Goal: Complete application form: Complete application form

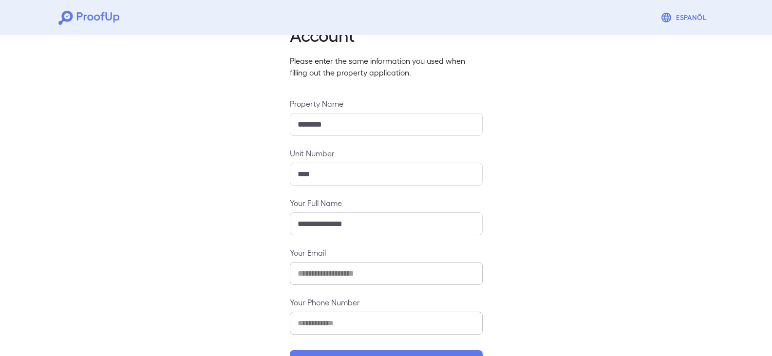
scroll to position [85, 0]
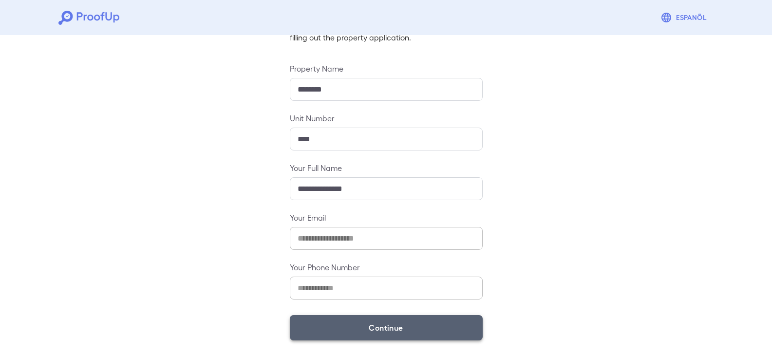
click at [376, 328] on button "Continue" at bounding box center [386, 327] width 193 height 25
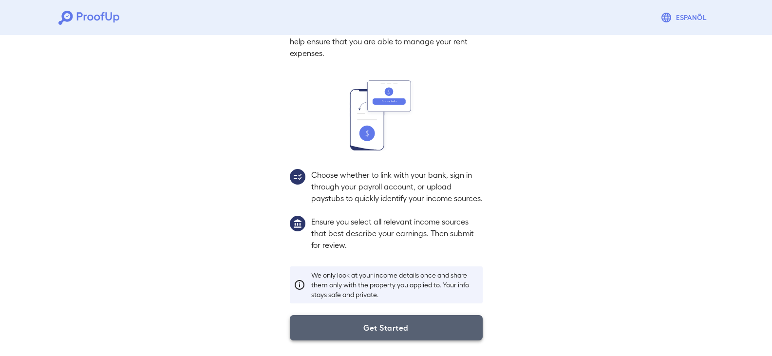
click at [383, 325] on button "Get Started" at bounding box center [386, 327] width 193 height 25
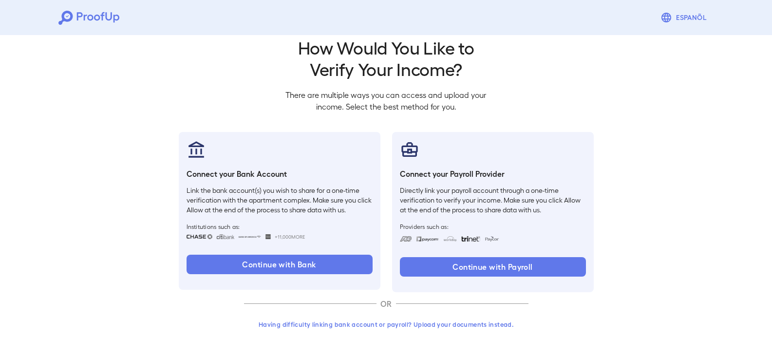
click at [388, 328] on button "Having difficulty linking bank account or payroll? Upload your documents instea…" at bounding box center [386, 325] width 285 height 18
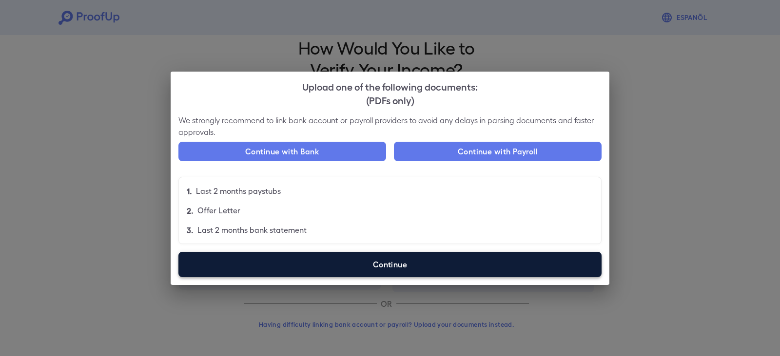
click at [366, 262] on label "Continue" at bounding box center [389, 264] width 423 height 25
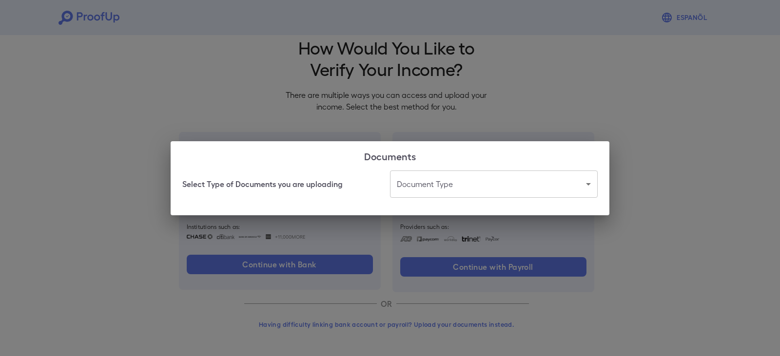
click at [449, 180] on body "Espanõl Go back How Would You Like to Verify Your Income? There are multiple wa…" at bounding box center [390, 170] width 780 height 372
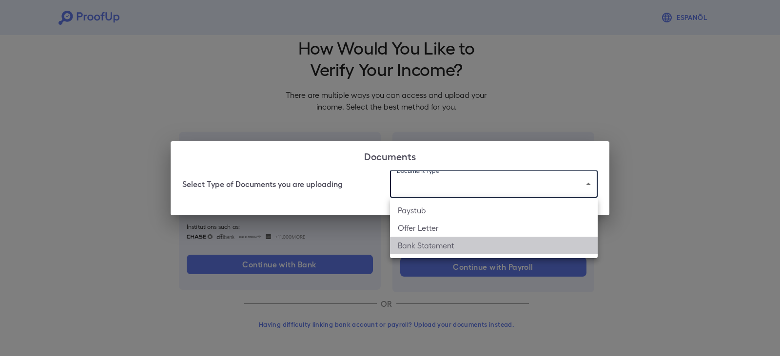
click at [432, 249] on li "Bank Statement" at bounding box center [494, 246] width 208 height 18
type input "**********"
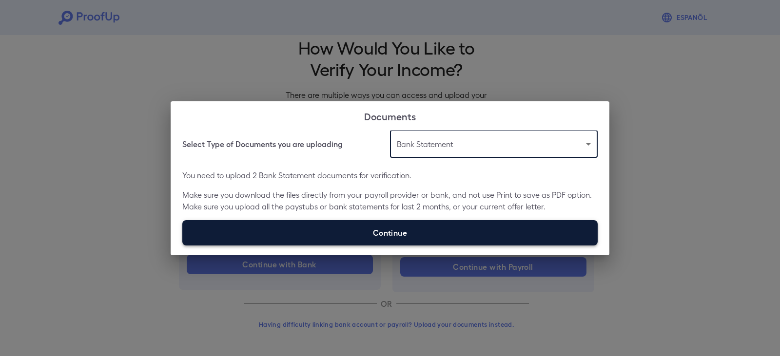
click at [404, 231] on label "Continue" at bounding box center [389, 232] width 415 height 25
click at [183, 245] on input "Continue" at bounding box center [182, 245] width 0 height 0
type input "**********"
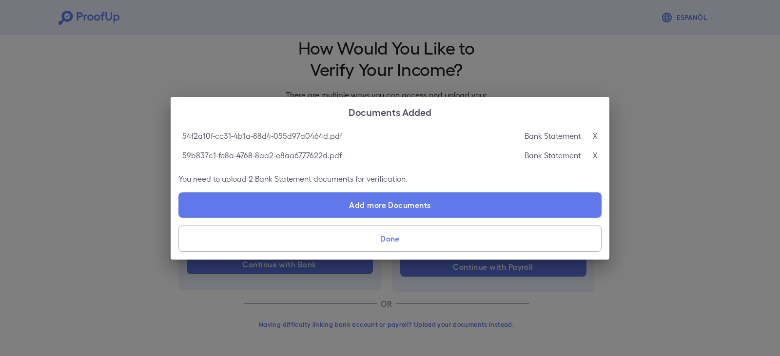
click at [381, 244] on button "Done" at bounding box center [389, 239] width 423 height 26
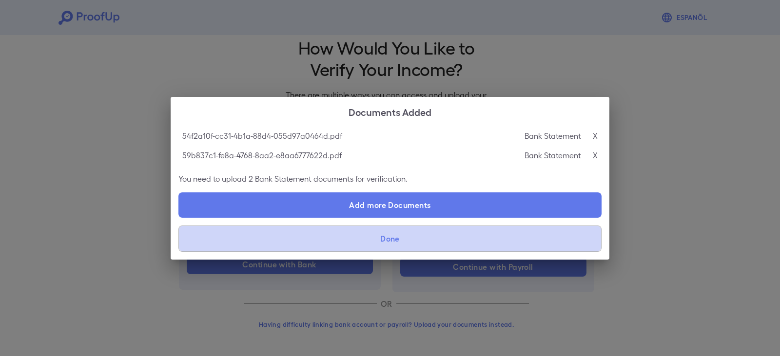
click at [381, 244] on button "Done" at bounding box center [389, 239] width 423 height 26
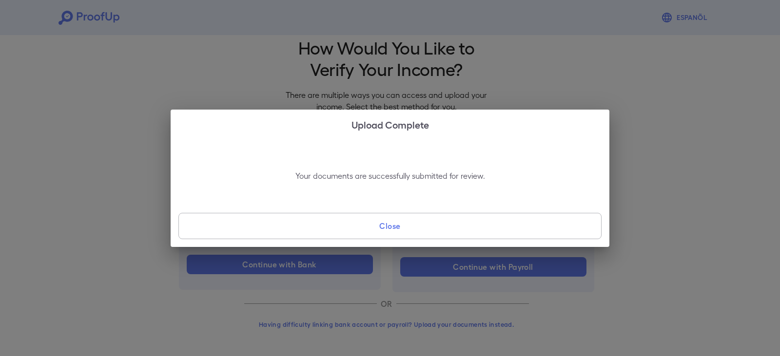
click at [408, 206] on div "Your documents are successfully submitted for review. Close" at bounding box center [390, 193] width 439 height 108
click at [409, 236] on button "Close" at bounding box center [389, 226] width 423 height 26
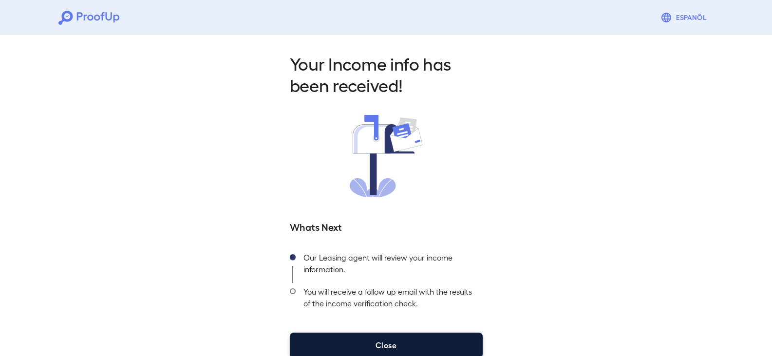
click at [421, 335] on button "Close" at bounding box center [386, 345] width 193 height 25
